Goal: Information Seeking & Learning: Learn about a topic

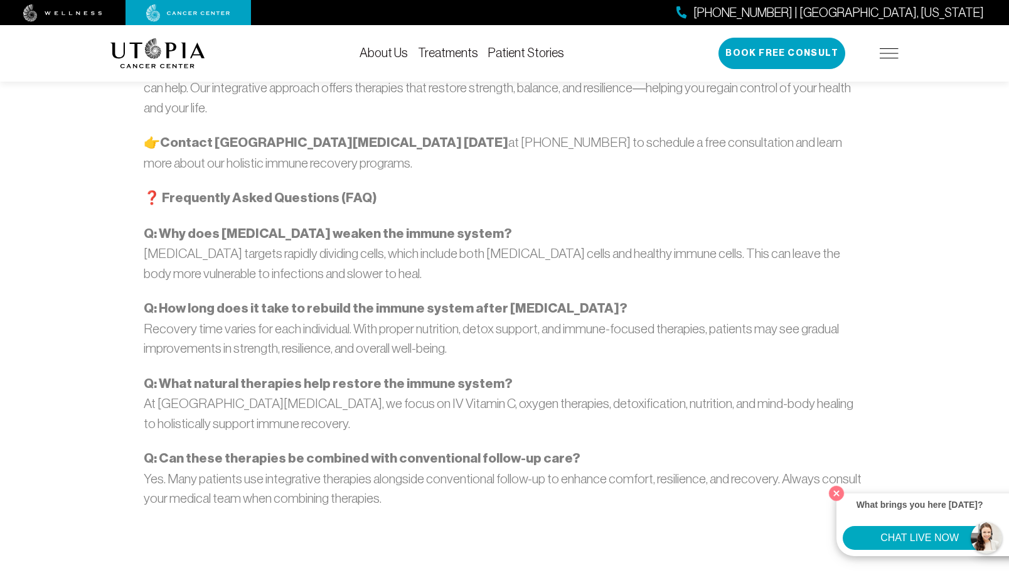
click at [185, 6] on img at bounding box center [188, 13] width 84 height 18
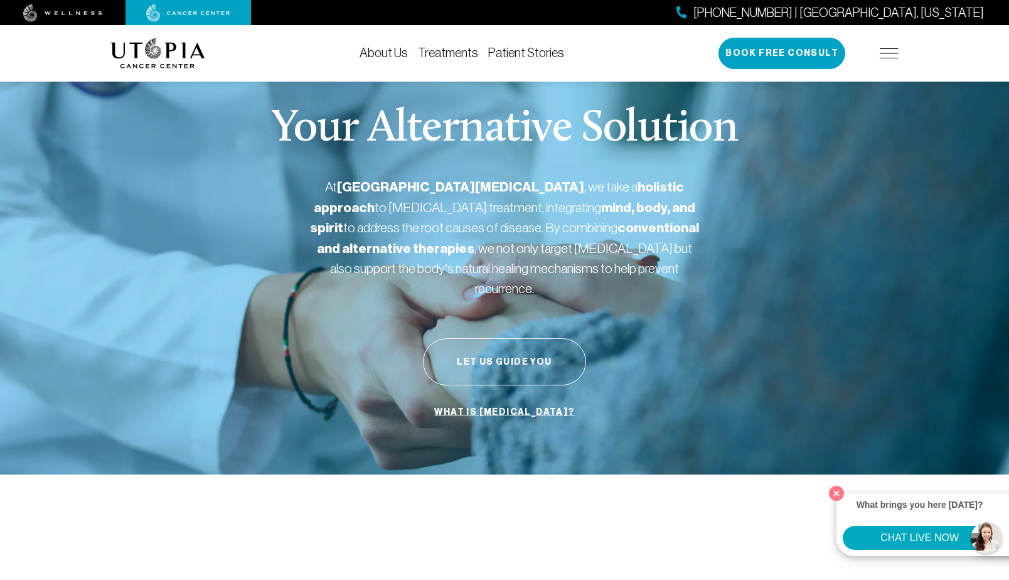
click at [885, 47] on div "[PHONE_NUMBER] | [GEOGRAPHIC_DATA], [US_STATE] Book Free Consult" at bounding box center [809, 53] width 180 height 31
click at [887, 53] on img at bounding box center [889, 53] width 19 height 10
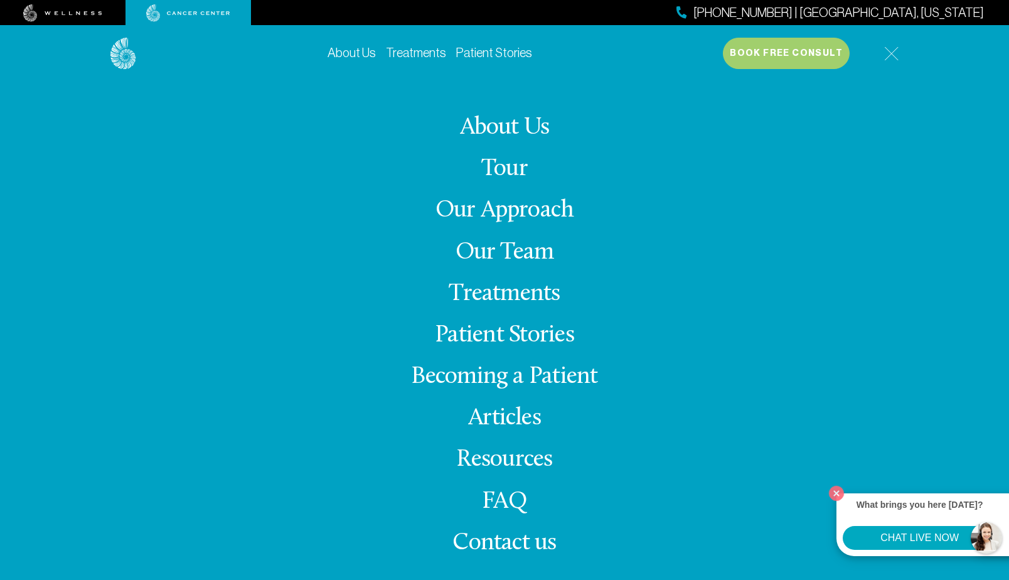
click at [481, 295] on link "Treatments" at bounding box center [504, 294] width 111 height 24
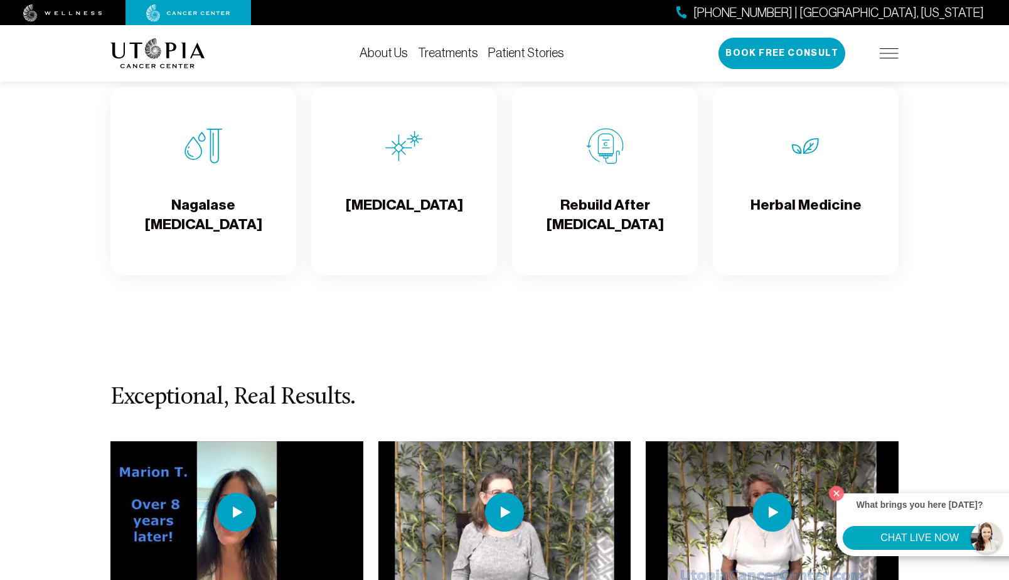
scroll to position [2337, 0]
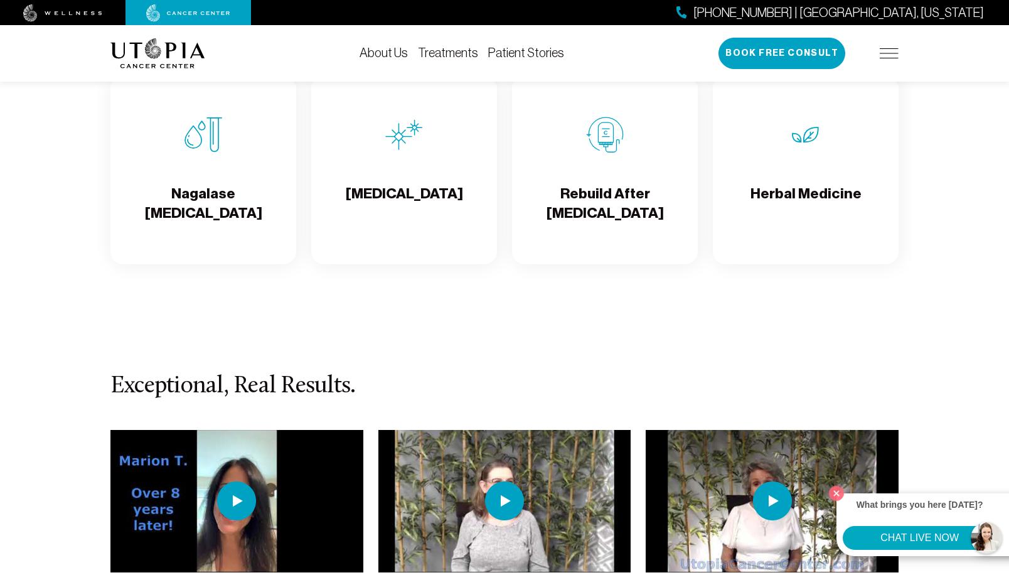
click at [608, 134] on img at bounding box center [605, 135] width 38 height 38
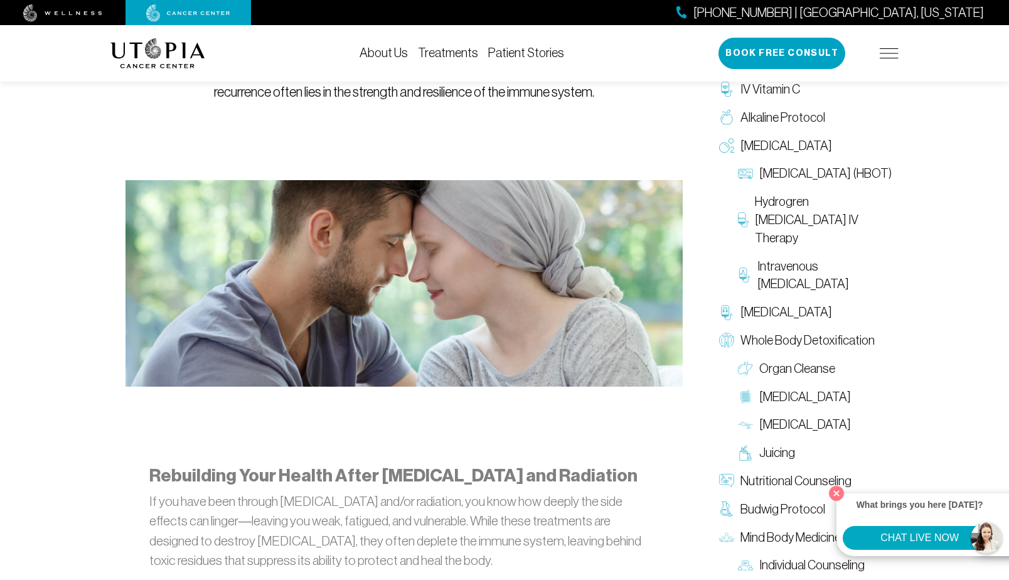
scroll to position [347, 0]
click at [798, 426] on span "[MEDICAL_DATA]" at bounding box center [805, 424] width 92 height 18
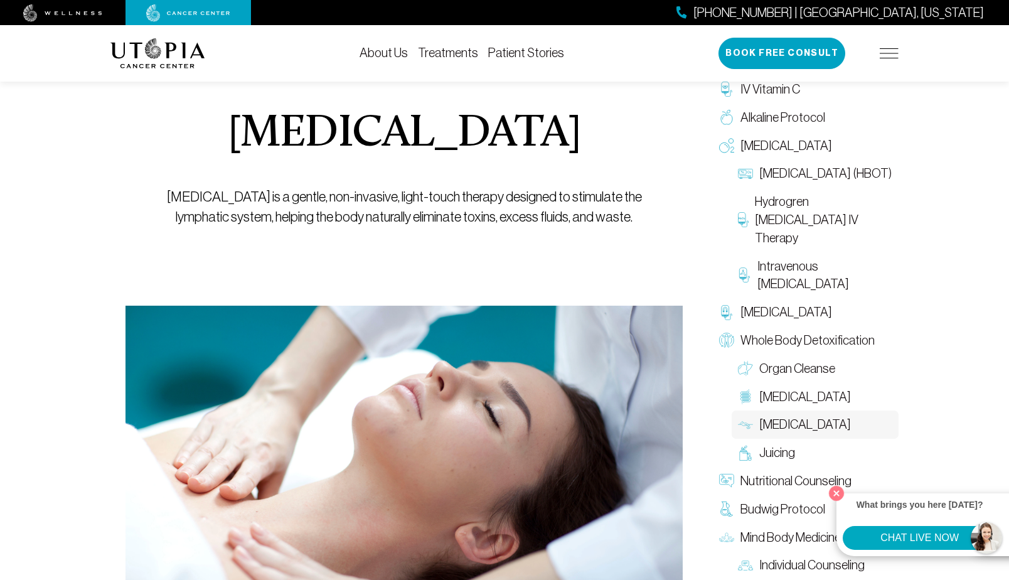
scroll to position [108, 0]
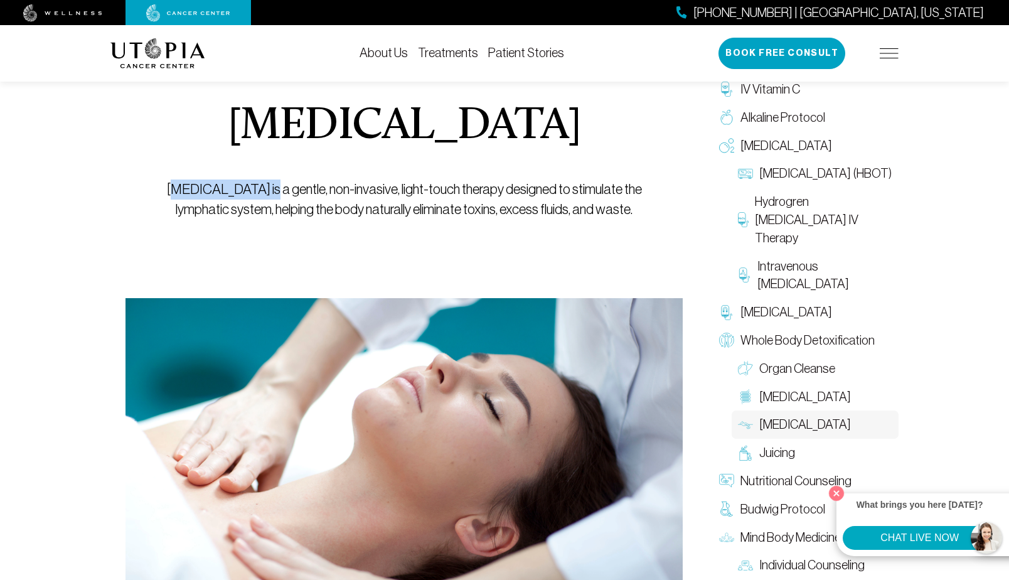
drag, startPoint x: 164, startPoint y: 192, endPoint x: 271, endPoint y: 191, distance: 106.1
click at [271, 191] on p "[MEDICAL_DATA] is a gentle, non-invasive, light-touch therapy designed to stimu…" at bounding box center [404, 199] width 500 height 40
drag, startPoint x: 161, startPoint y: 189, endPoint x: 648, endPoint y: 205, distance: 487.3
click at [648, 205] on p "[MEDICAL_DATA] is a gentle, non-invasive, light-touch therapy designed to stimu…" at bounding box center [404, 199] width 500 height 40
copy p "[MEDICAL_DATA] is a gentle, non-invasive, light-touch therapy designed to stimu…"
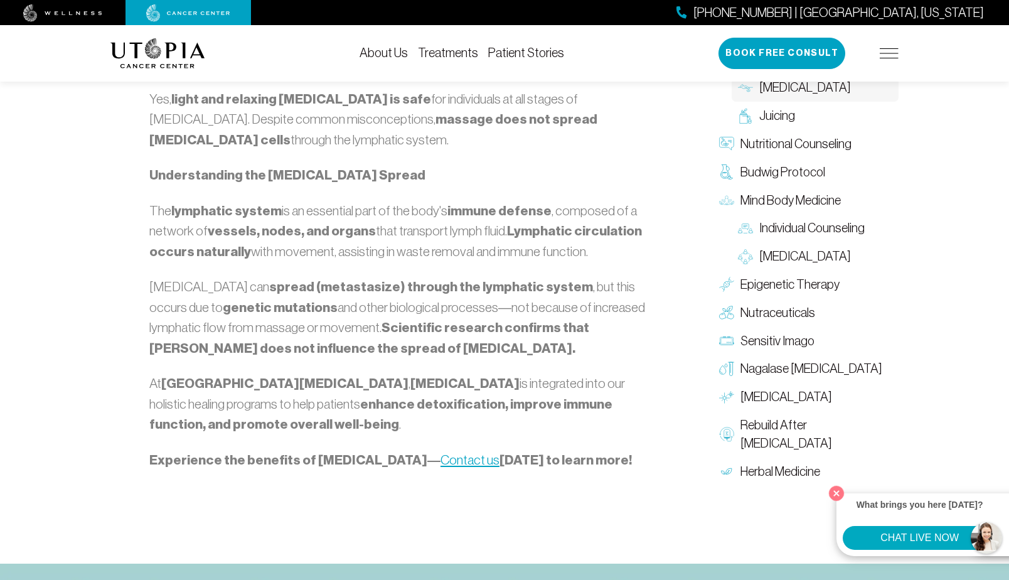
scroll to position [1286, 0]
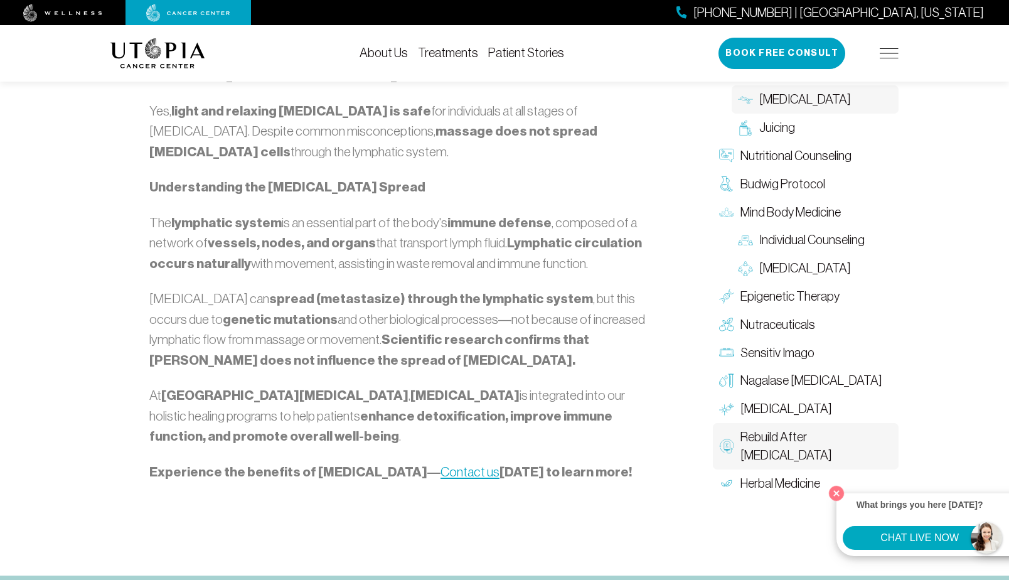
click at [774, 433] on span "Rebuild After [MEDICAL_DATA]" at bounding box center [817, 446] width 152 height 36
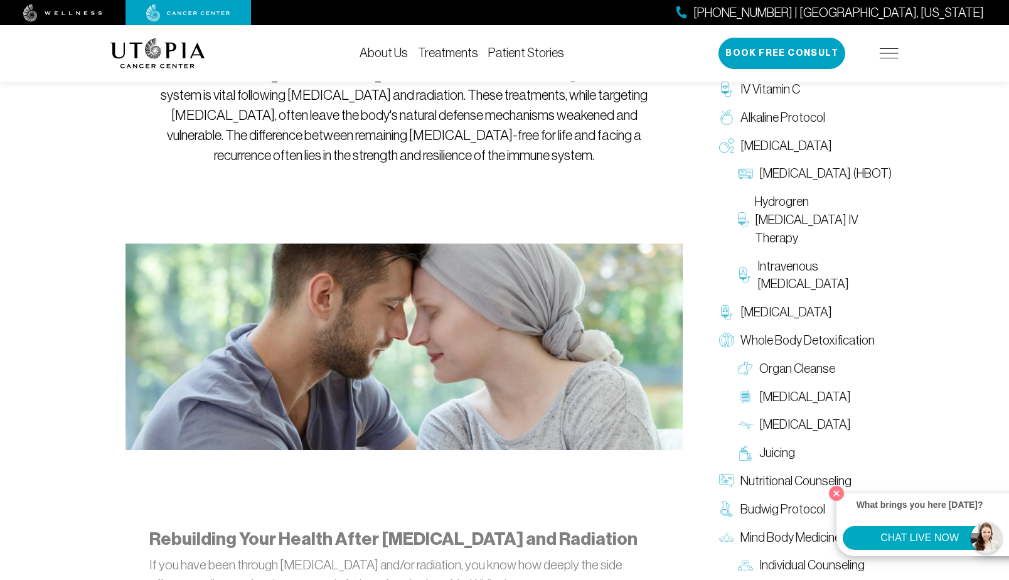
scroll to position [284, 0]
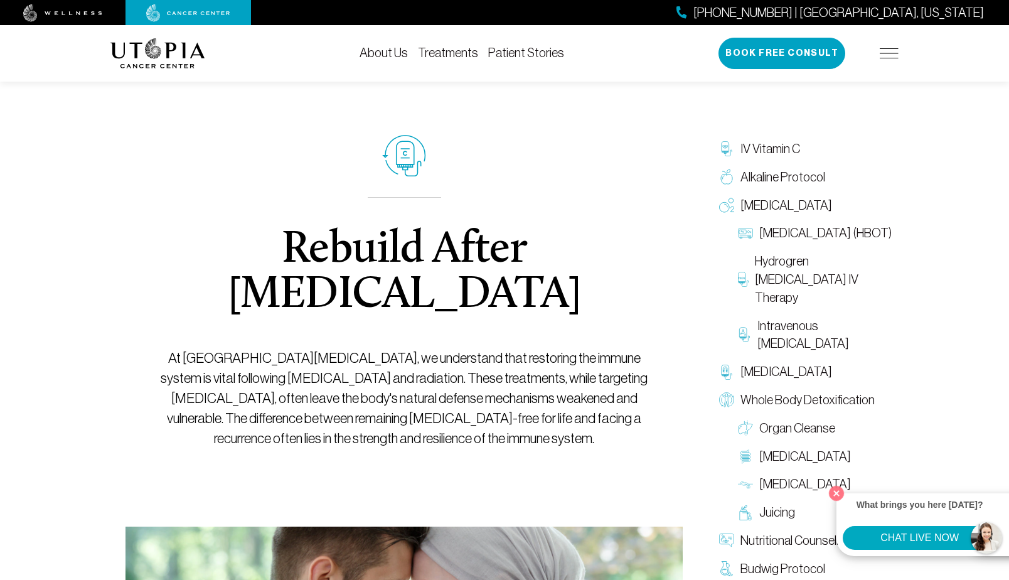
click at [889, 53] on img at bounding box center [889, 53] width 19 height 10
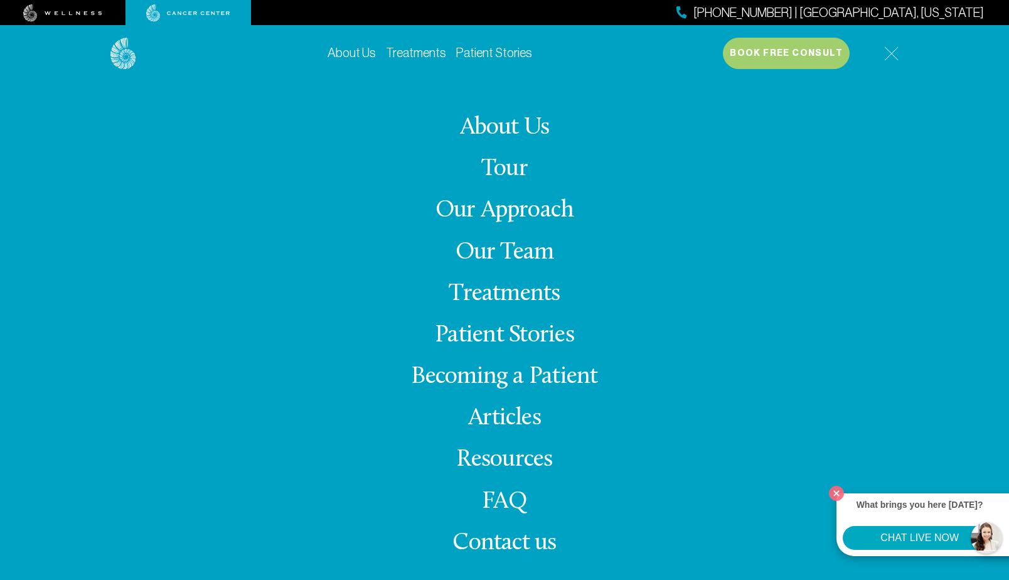
click at [498, 292] on link "Treatments" at bounding box center [504, 294] width 111 height 24
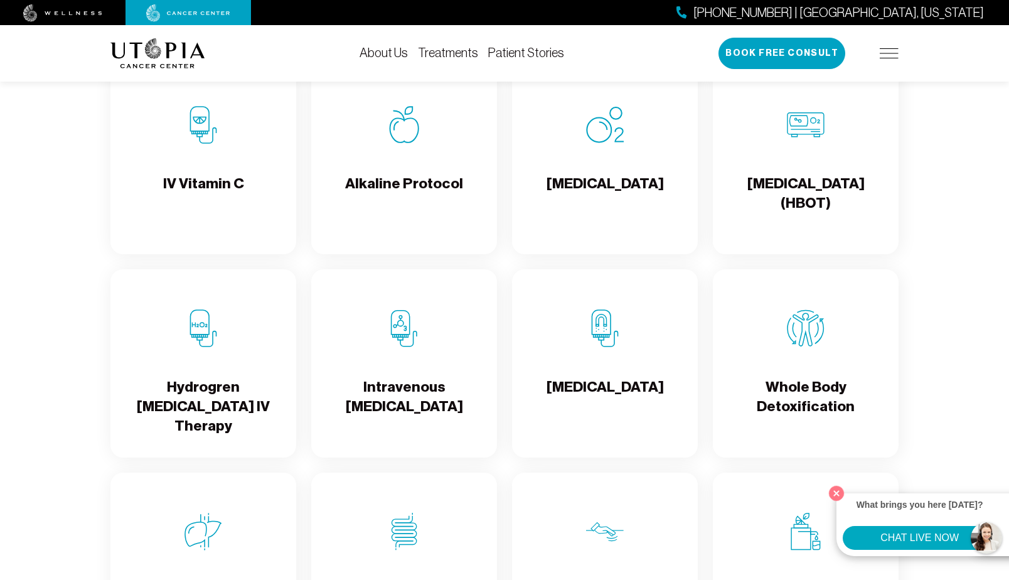
scroll to position [1332, 0]
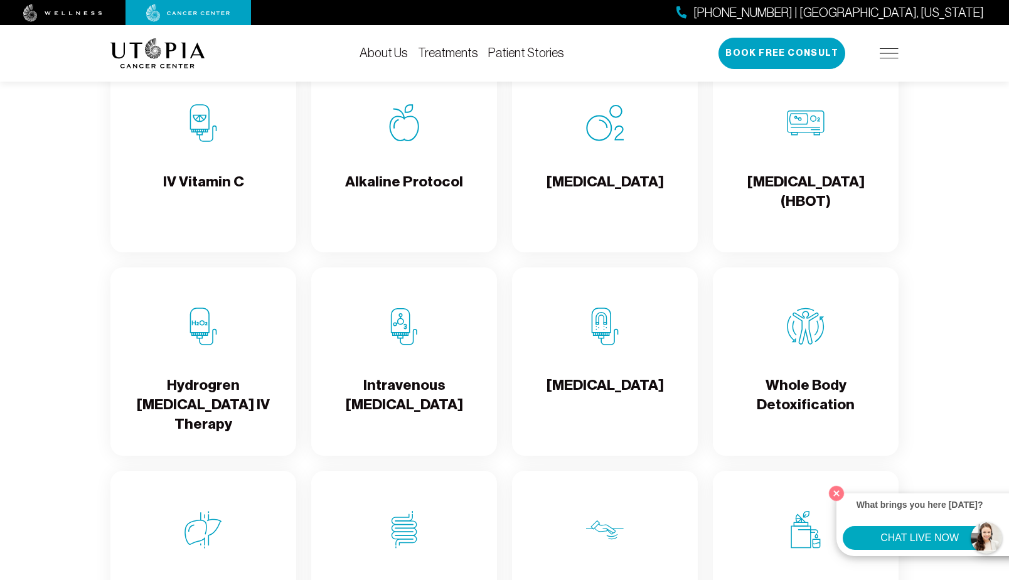
click at [420, 373] on div "Intravenous [MEDICAL_DATA]" at bounding box center [404, 361] width 186 height 188
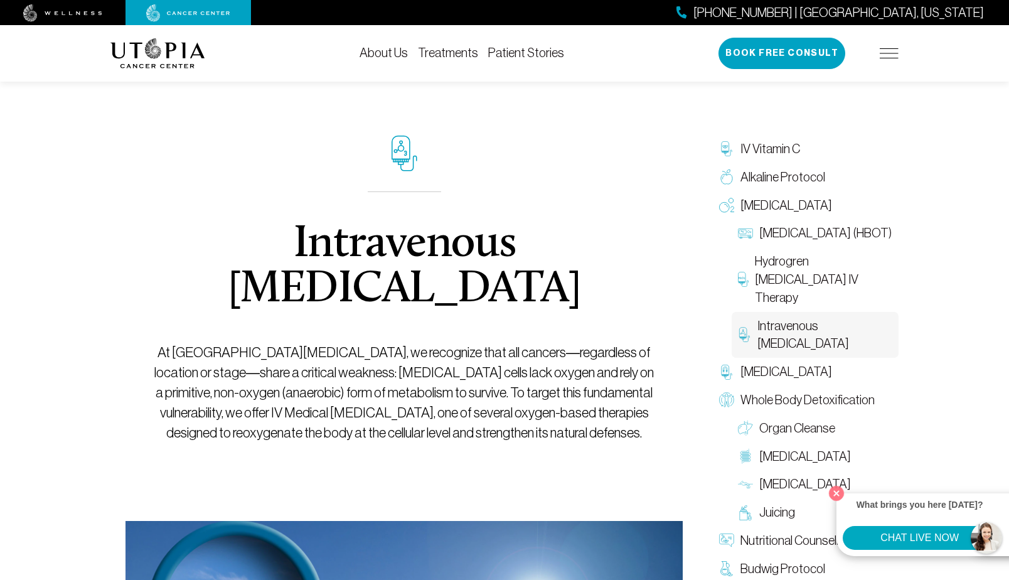
click at [439, 55] on link "Treatments" at bounding box center [448, 53] width 60 height 14
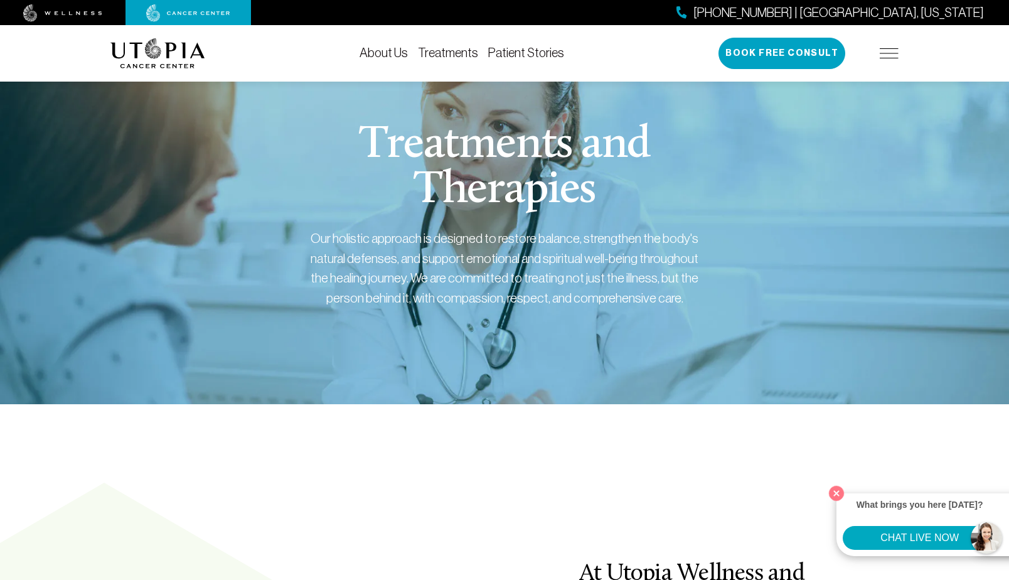
click at [887, 57] on img at bounding box center [889, 53] width 19 height 10
